Goal: Find specific page/section: Find specific page/section

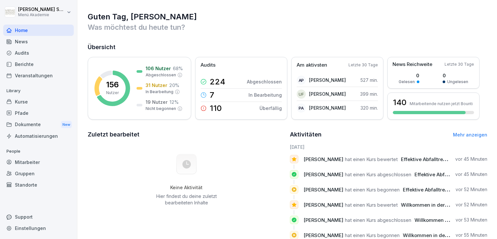
click at [28, 180] on div "Standorte" at bounding box center [38, 184] width 71 height 11
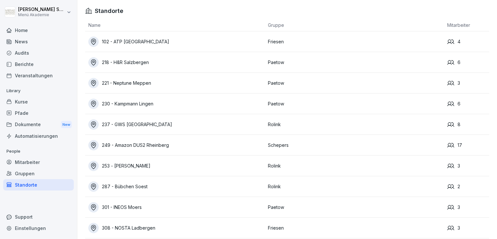
click at [206, 149] on div "249 - Amazon DUS2 Rheinberg" at bounding box center [176, 145] width 176 height 10
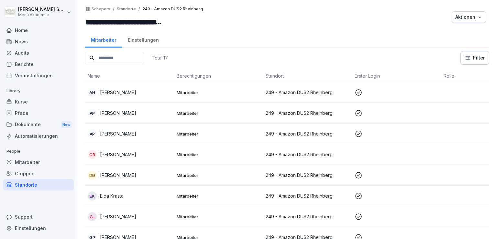
click at [377, 85] on div "**********" at bounding box center [287, 119] width 420 height 239
click at [10, 32] on icon at bounding box center [9, 30] width 5 height 4
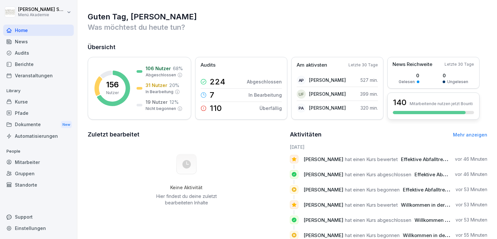
click at [377, 101] on div "140 Mitarbeitende nutzen jetzt Bounti" at bounding box center [433, 102] width 81 height 11
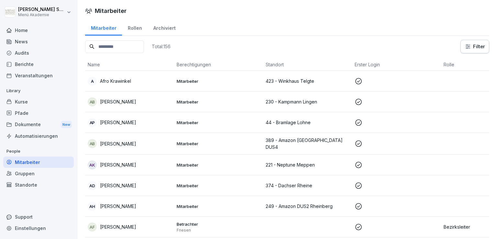
click at [138, 45] on input at bounding box center [114, 46] width 59 height 13
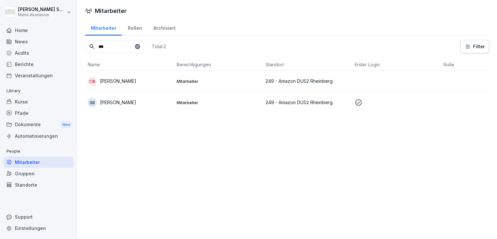
type input "***"
click at [208, 95] on td "Mitarbeiter" at bounding box center [218, 103] width 89 height 22
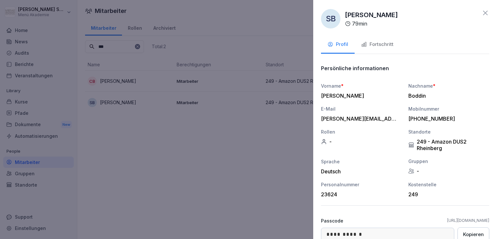
click at [368, 45] on div "Fortschritt" at bounding box center [377, 44] width 32 height 7
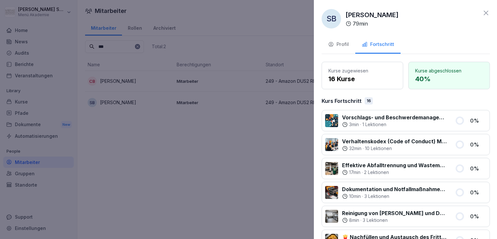
click at [167, 122] on div at bounding box center [248, 119] width 497 height 239
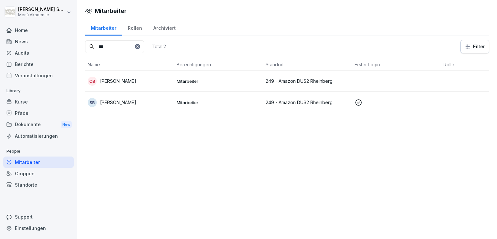
click at [33, 31] on div "Home" at bounding box center [38, 30] width 71 height 11
